Goal: Transaction & Acquisition: Book appointment/travel/reservation

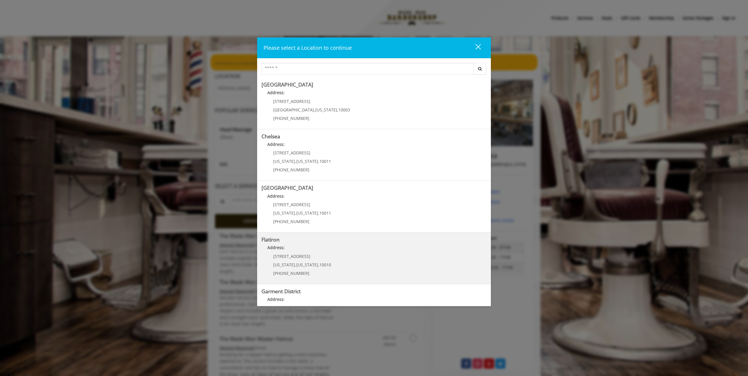
click at [308, 248] on "Address:" at bounding box center [373, 248] width 225 height 9
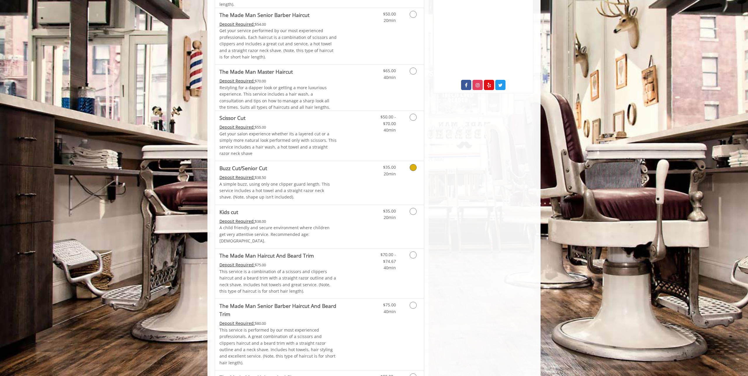
scroll to position [206, 0]
click at [410, 251] on icon "Grooming services" at bounding box center [412, 254] width 7 height 7
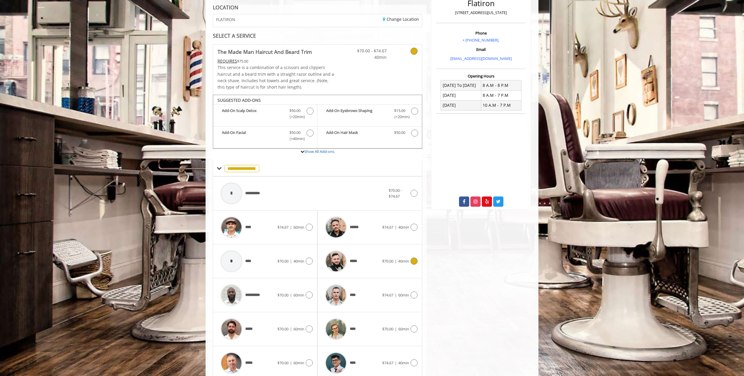
scroll to position [114, 0]
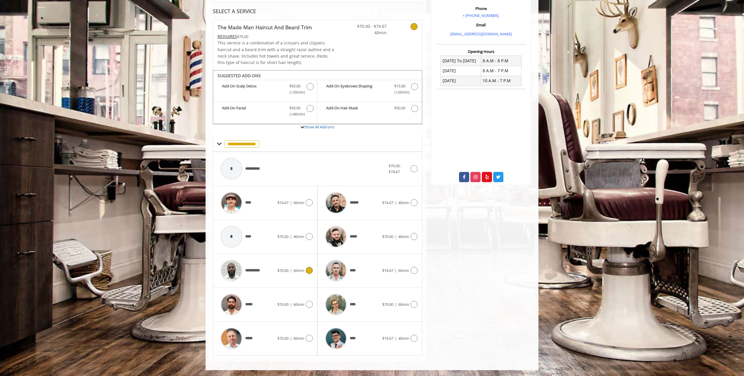
click at [258, 271] on span "**********" at bounding box center [254, 270] width 18 height 6
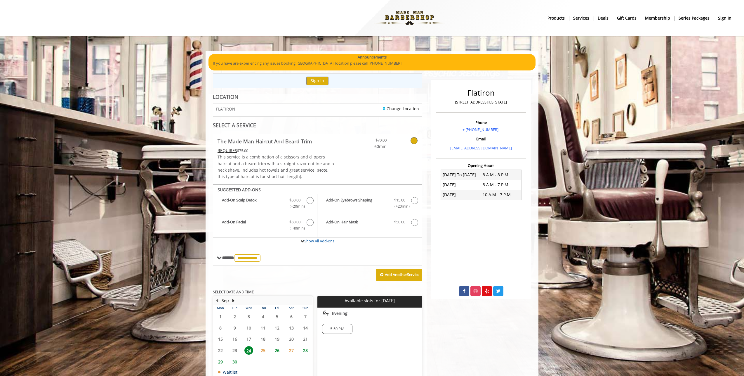
scroll to position [40, 0]
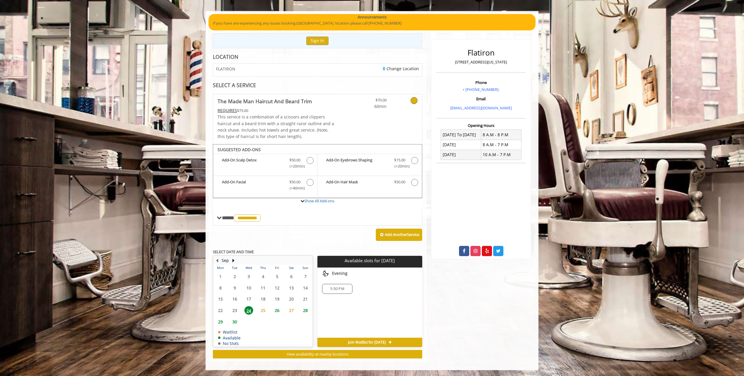
click at [264, 309] on span "25" at bounding box center [263, 310] width 9 height 8
click at [250, 311] on span "24" at bounding box center [248, 310] width 9 height 8
click at [265, 310] on span "25" at bounding box center [263, 310] width 9 height 8
click at [279, 310] on span "26" at bounding box center [277, 310] width 9 height 8
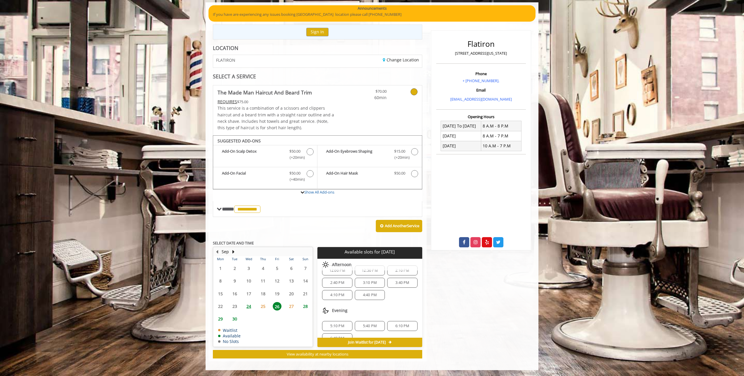
scroll to position [17, 0]
click at [252, 305] on span "24" at bounding box center [248, 306] width 9 height 8
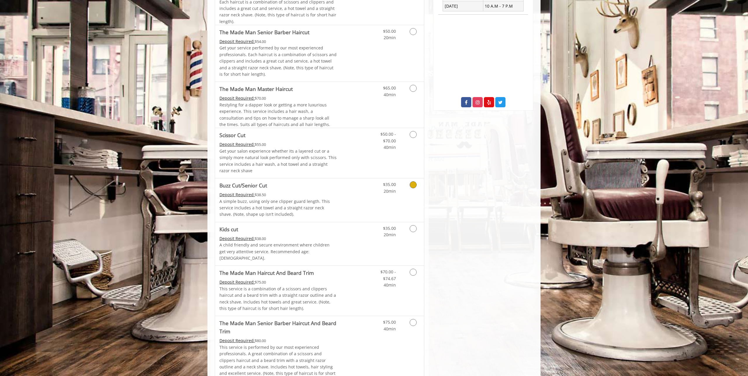
scroll to position [226, 0]
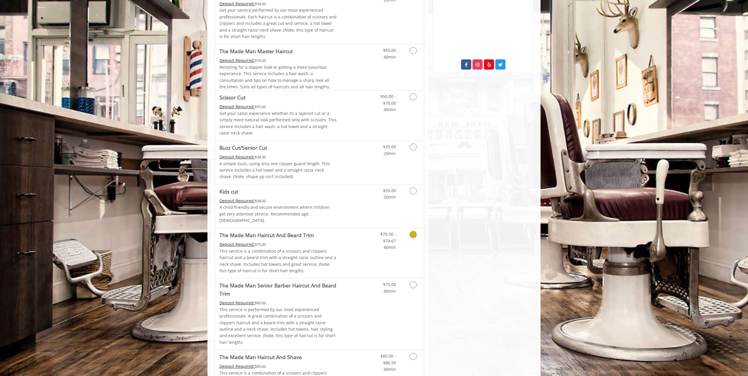
click at [408, 232] on link "Grooming services" at bounding box center [411, 239] width 15 height 22
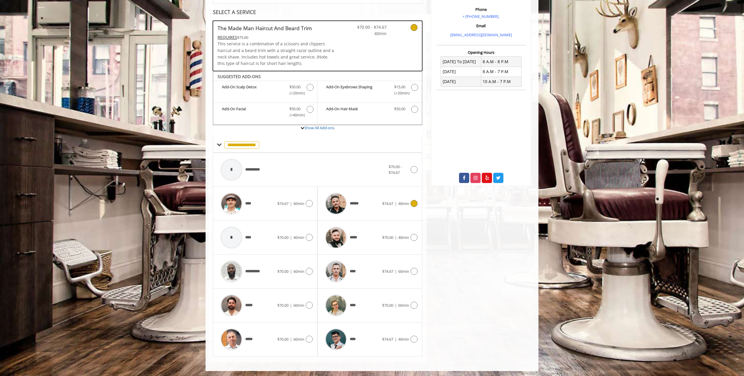
scroll to position [114, 0]
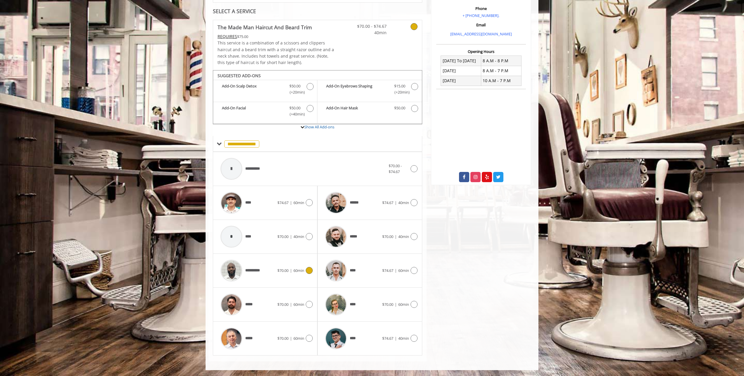
click at [308, 269] on icon at bounding box center [309, 270] width 7 height 7
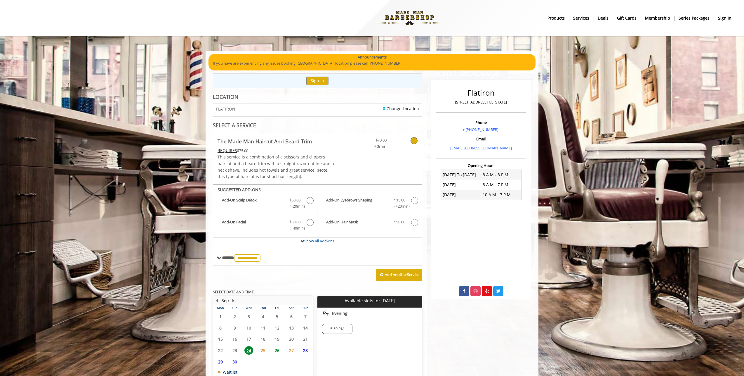
scroll to position [40, 0]
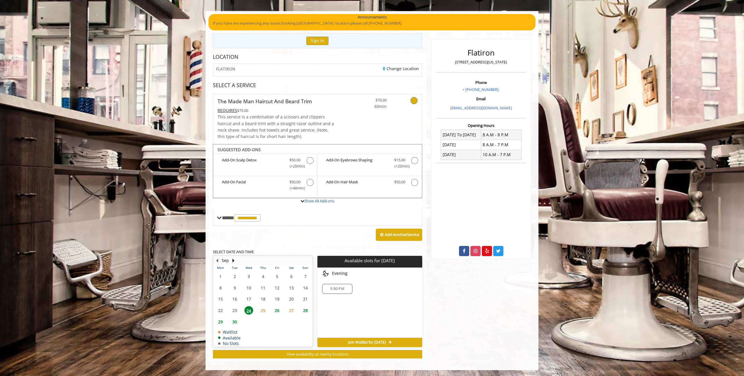
click at [265, 309] on span "25" at bounding box center [263, 310] width 9 height 8
click at [274, 310] on span "26" at bounding box center [277, 310] width 9 height 8
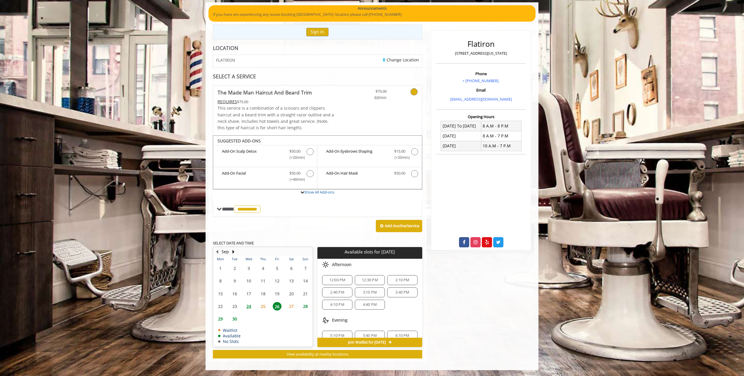
scroll to position [20, 0]
click at [247, 306] on span "24" at bounding box center [248, 306] width 9 height 8
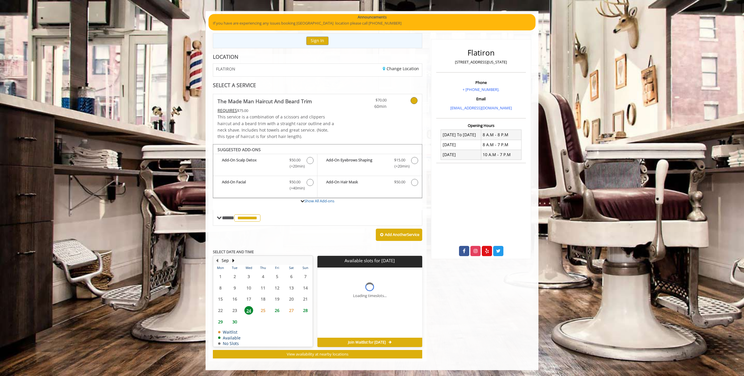
scroll to position [0, 0]
click at [339, 289] on span "5:50 PM" at bounding box center [337, 288] width 14 height 5
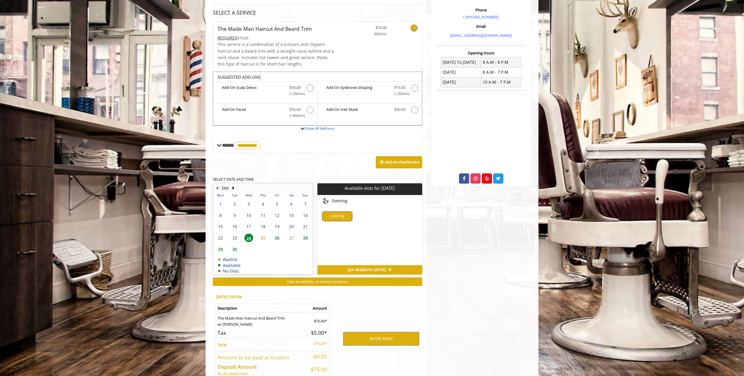
scroll to position [145, 0]
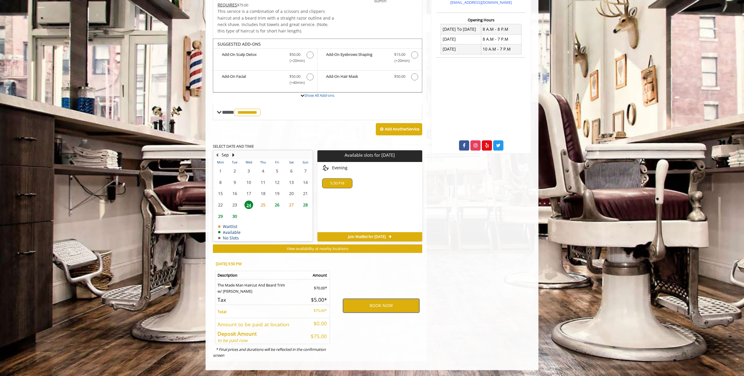
click at [364, 305] on button "BOOK NOW" at bounding box center [381, 304] width 76 height 13
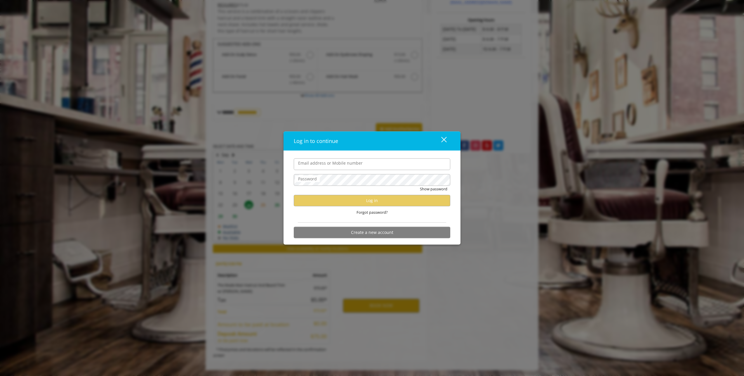
type input "**********"
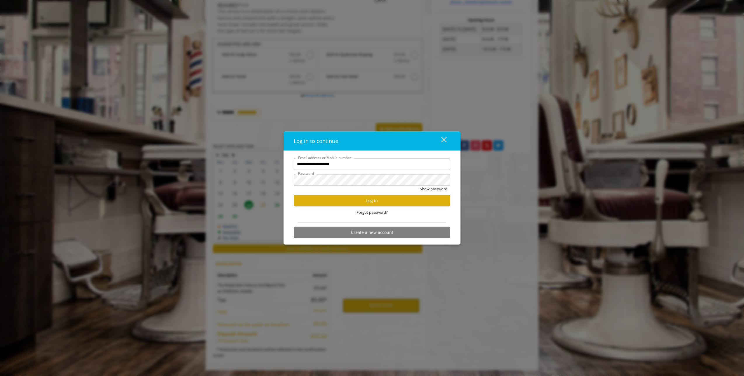
scroll to position [0, 0]
click at [347, 204] on button "Log in" at bounding box center [372, 199] width 157 height 11
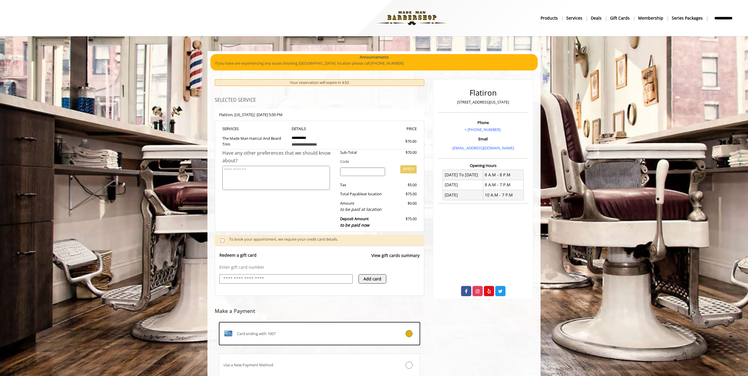
scroll to position [44, 0]
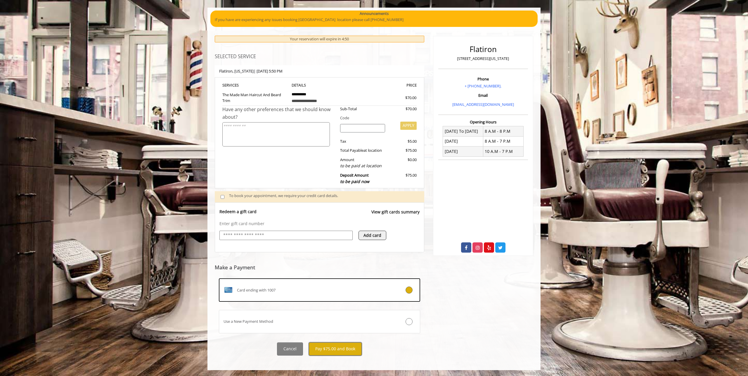
click at [338, 347] on button "Pay $75.00 and Book" at bounding box center [335, 348] width 53 height 13
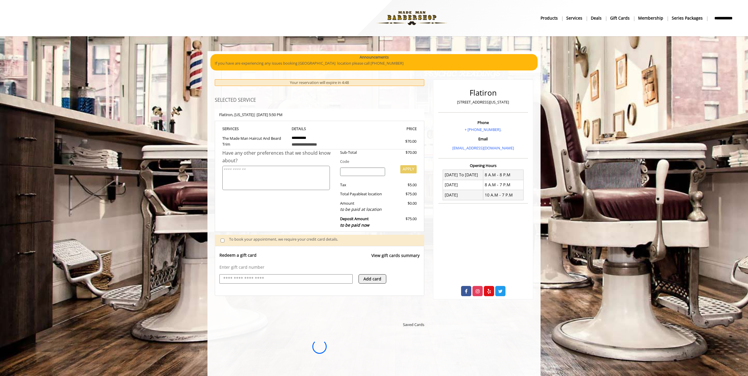
scroll to position [0, 0]
